Goal: Find specific page/section: Find specific page/section

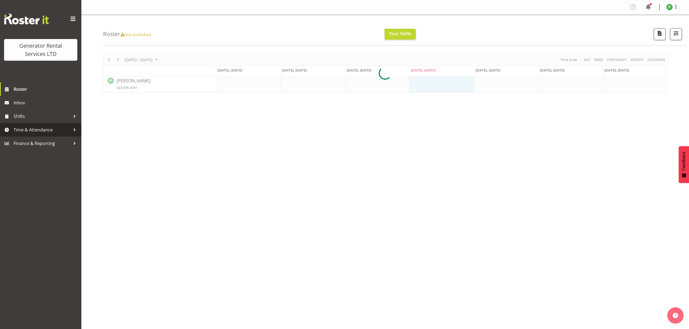
click at [70, 130] on span "Time & Attendance" at bounding box center [42, 130] width 57 height 8
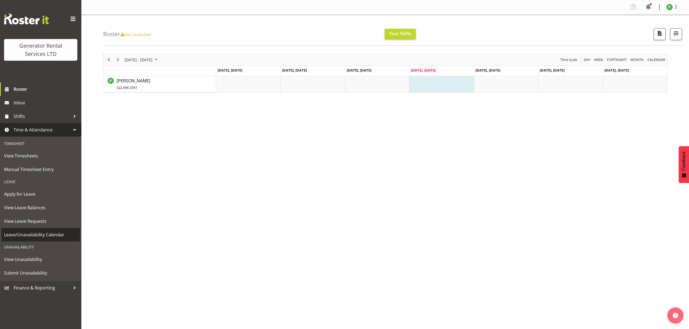
click at [58, 236] on span "Leave/Unavailability Calendar" at bounding box center [40, 235] width 73 height 8
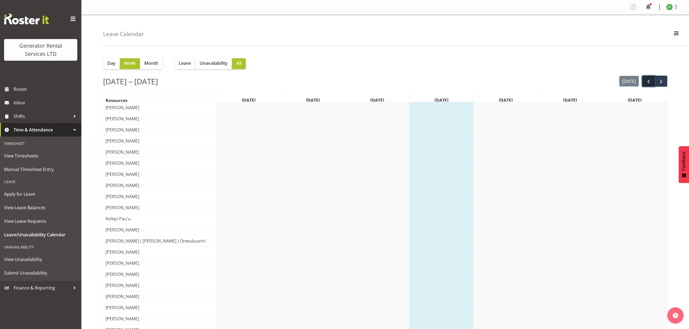
click at [651, 82] on button "prev" at bounding box center [648, 81] width 13 height 11
